Goal: Understand process/instructions: Learn how to perform a task or action

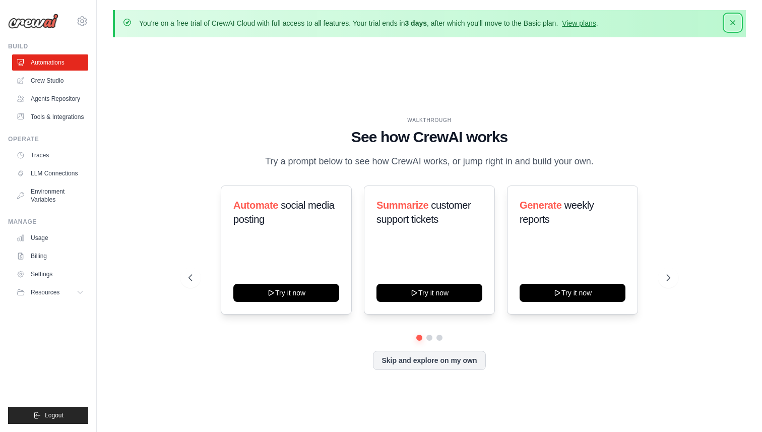
click at [732, 20] on icon "button" at bounding box center [733, 23] width 10 height 10
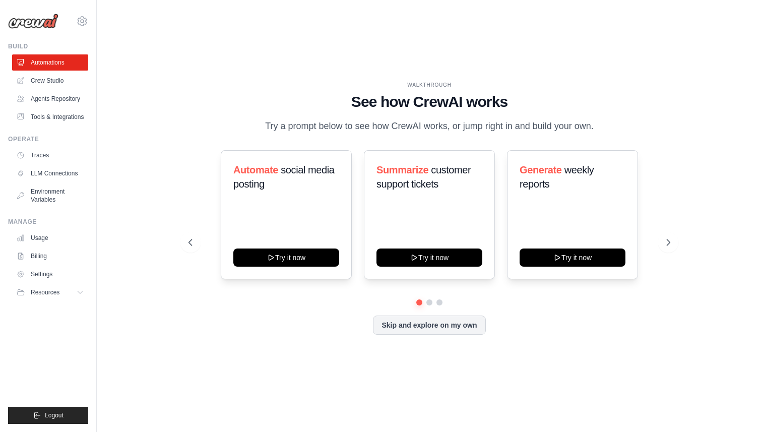
click at [161, 80] on div "WALKTHROUGH See how [PERSON_NAME] works Try a prompt below to see how [PERSON_N…" at bounding box center [429, 216] width 633 height 412
click at [45, 113] on link "Tools & Integrations" at bounding box center [51, 117] width 76 height 16
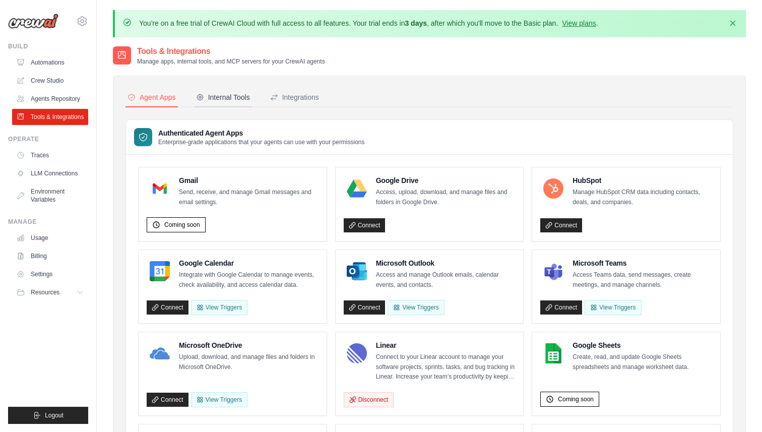
click at [232, 97] on div "Internal Tools" at bounding box center [223, 97] width 54 height 10
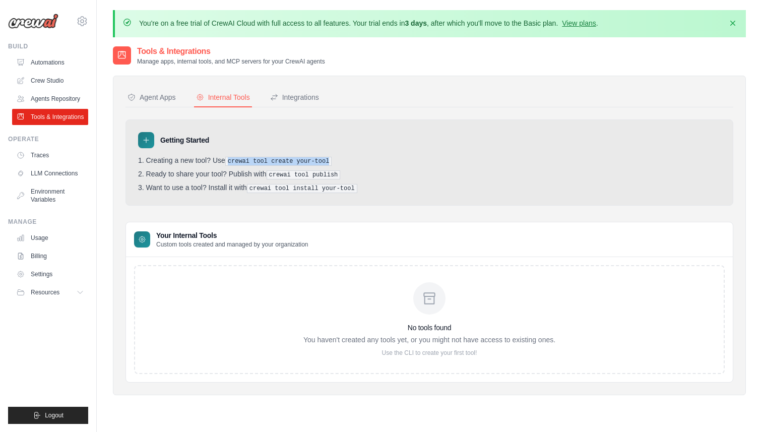
drag, startPoint x: 235, startPoint y: 157, endPoint x: 341, endPoint y: 160, distance: 105.9
click at [341, 160] on li "Creating a new tool? Use crewai tool create your-tool" at bounding box center [429, 161] width 583 height 10
copy pre "crewai tool create your-tool"
click at [239, 170] on li "Ready to share your tool? Publish with crewai tool publish" at bounding box center [429, 175] width 583 height 10
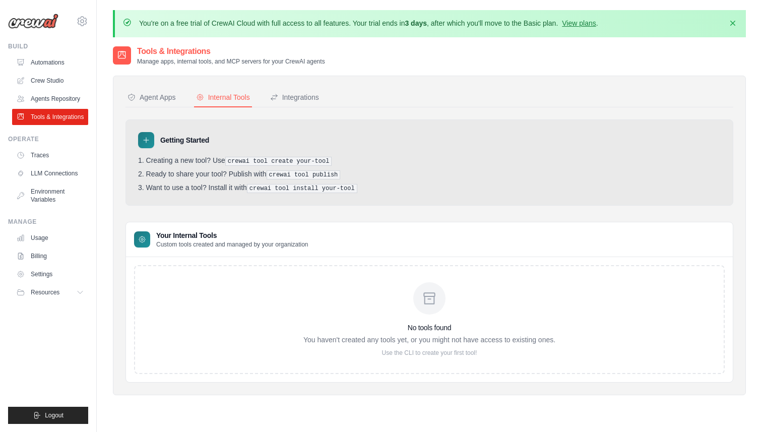
click at [427, 88] on nav "Agent Apps Internal Tools Integrations" at bounding box center [430, 97] width 608 height 19
click at [460, 207] on div "Getting Started Creating a new tool? Use crewai tool create your-tool Ready to …" at bounding box center [430, 250] width 608 height 263
